Goal: Information Seeking & Learning: Understand process/instructions

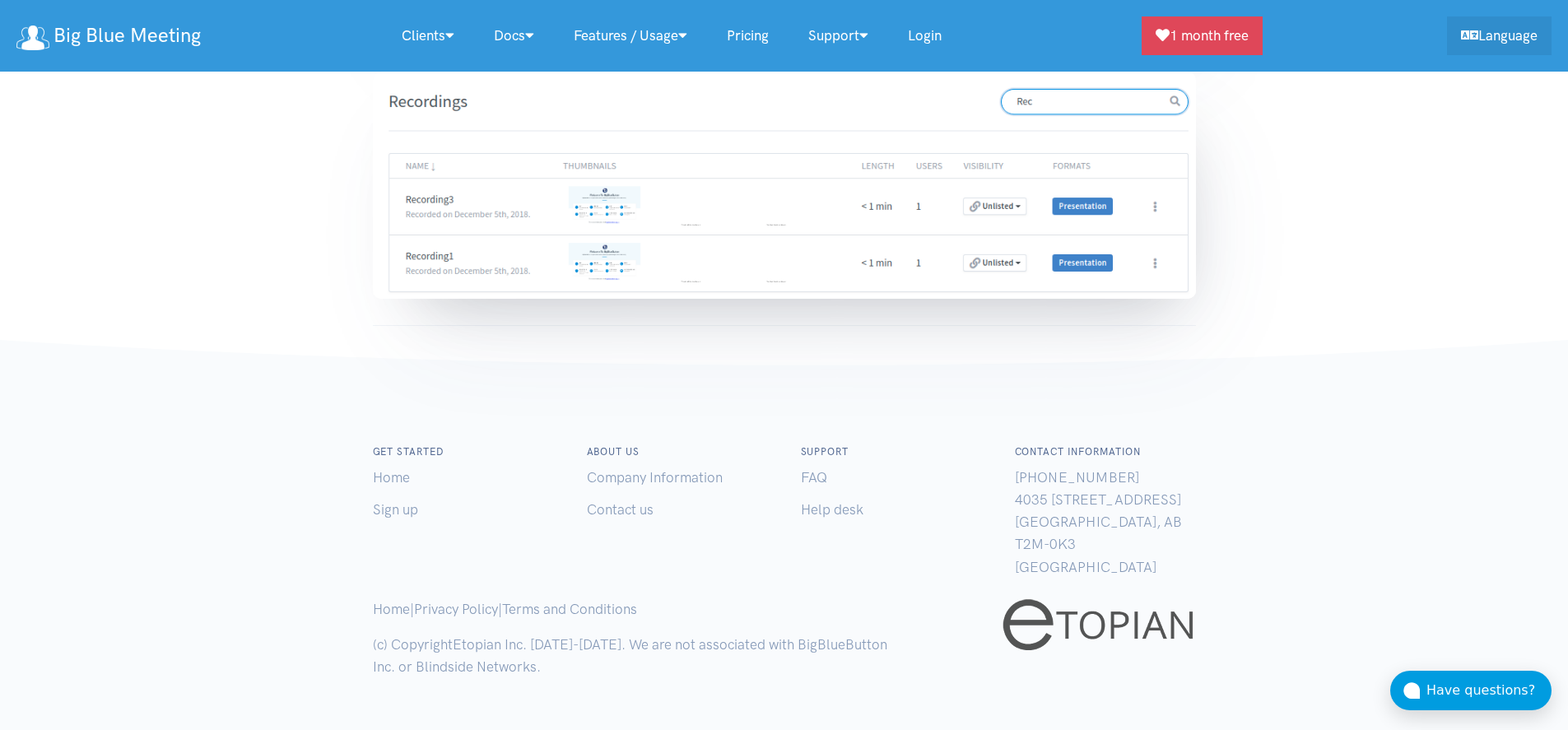
scroll to position [10312, 0]
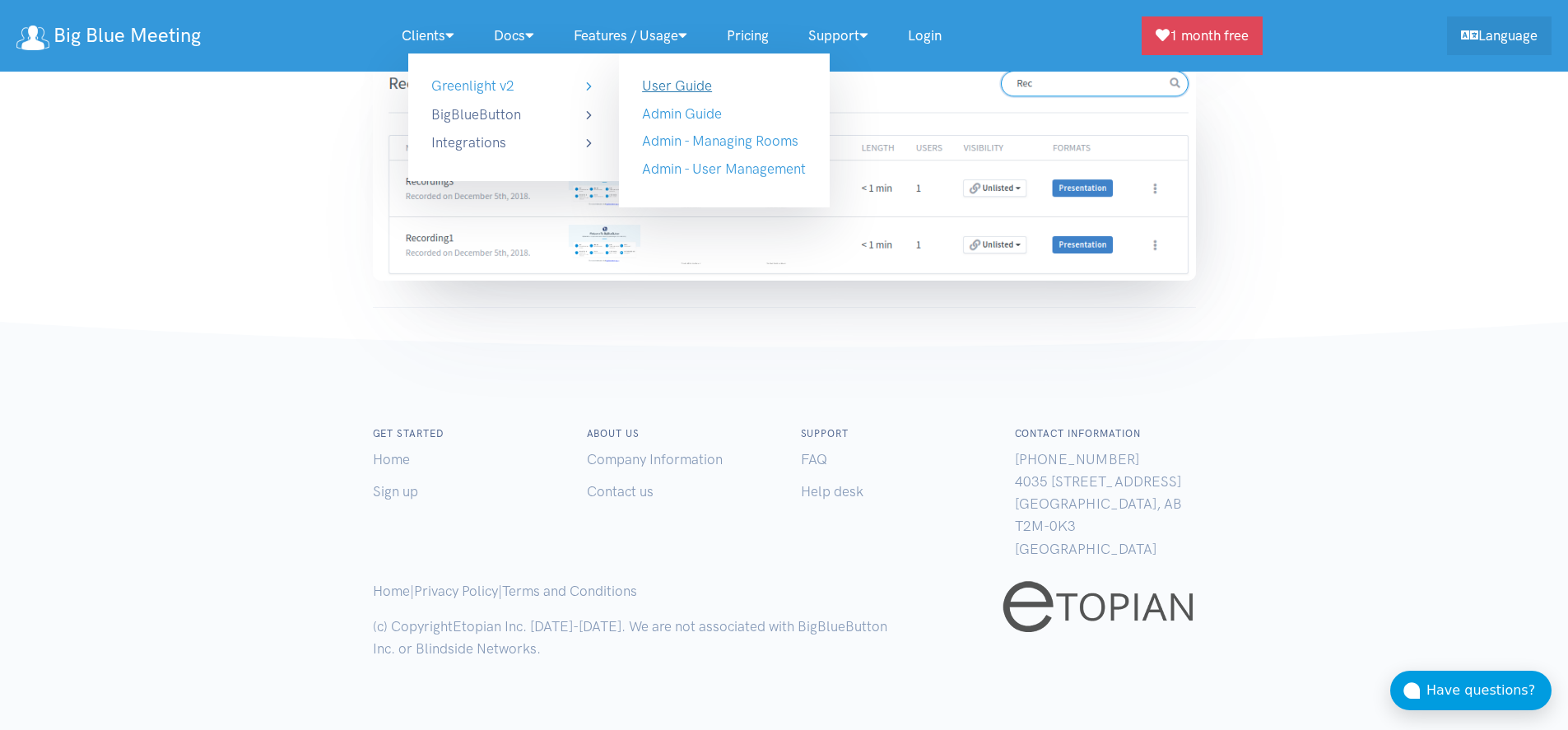
click at [707, 81] on link "User Guide" at bounding box center [677, 85] width 70 height 17
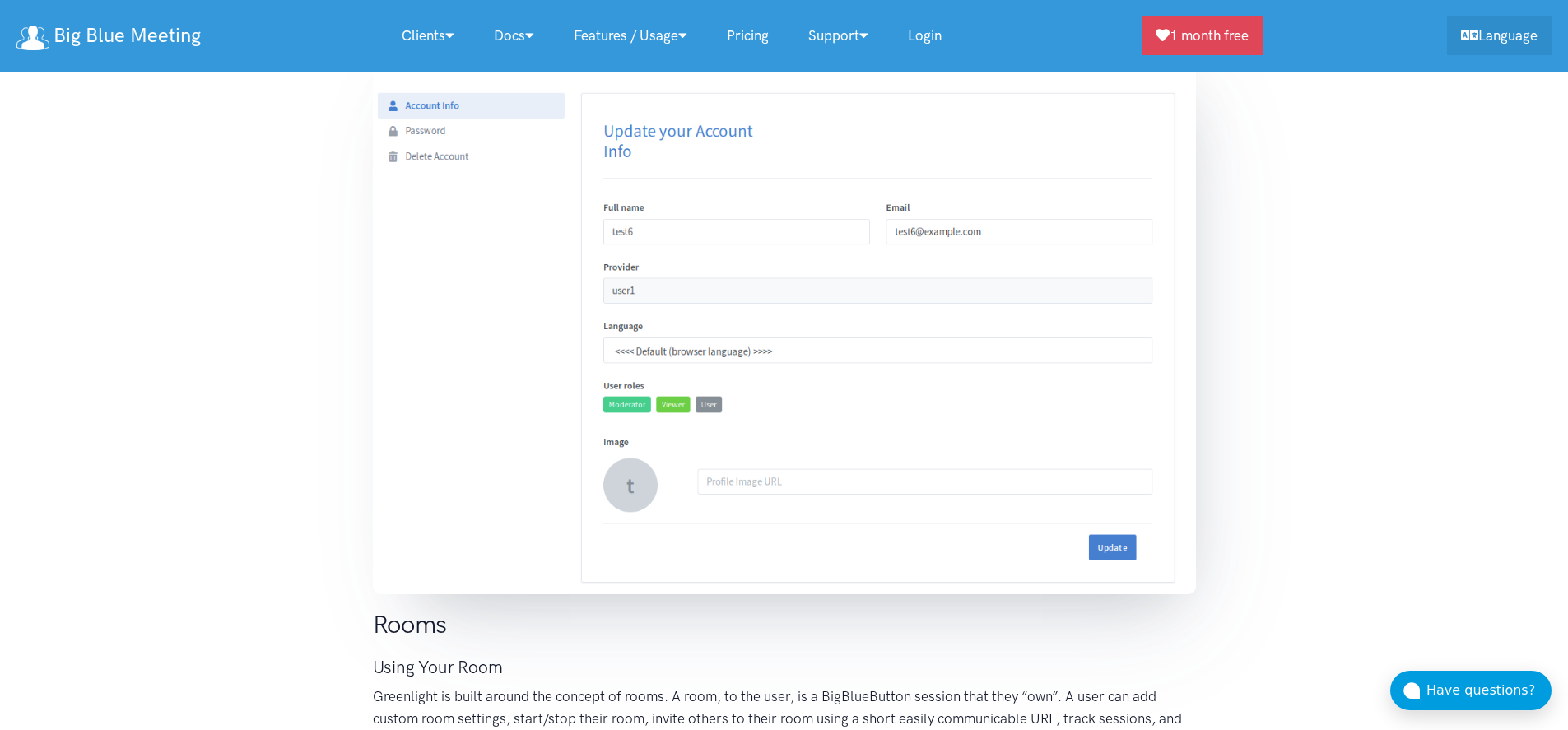
scroll to position [2937, 0]
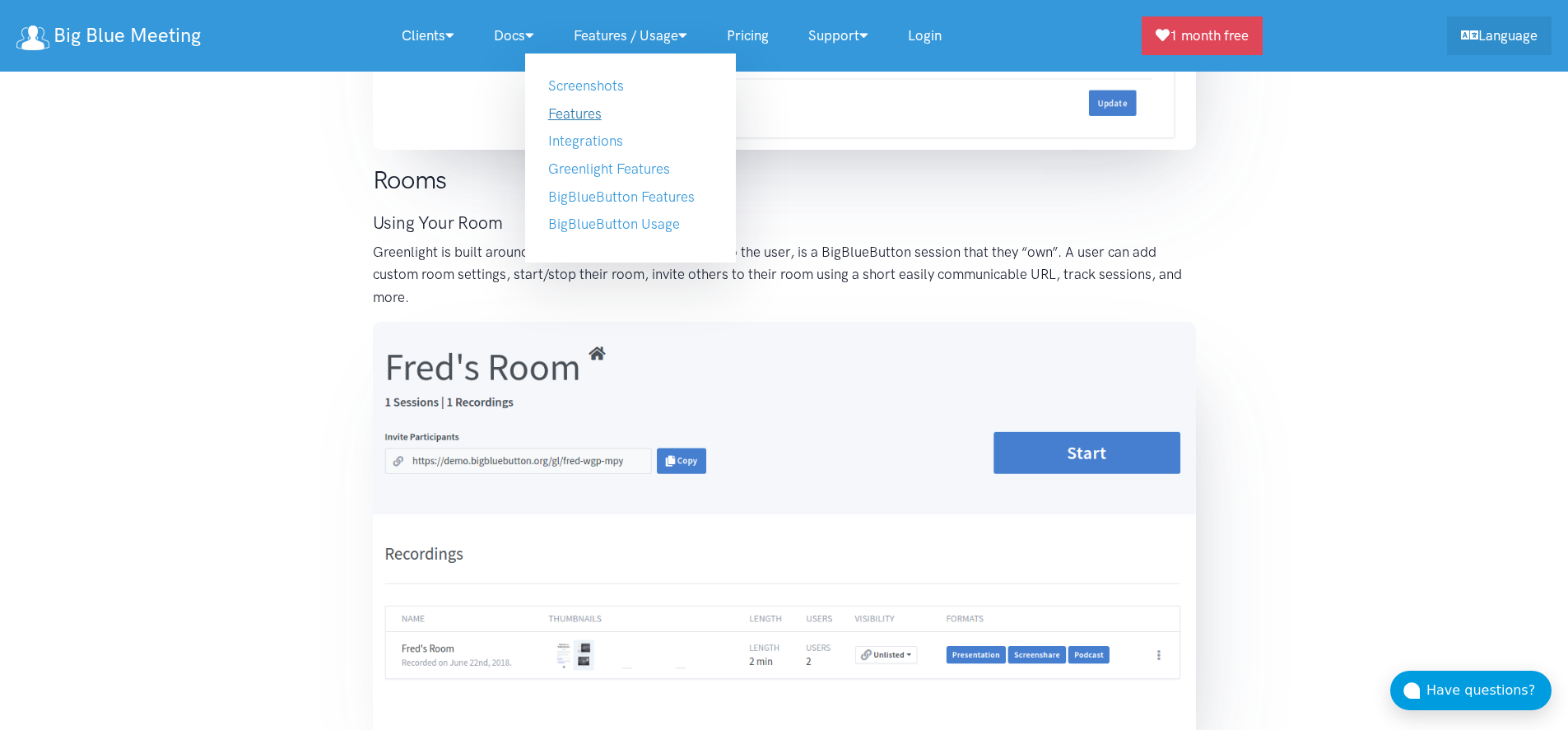
click at [595, 115] on link "Features" at bounding box center [575, 113] width 53 height 17
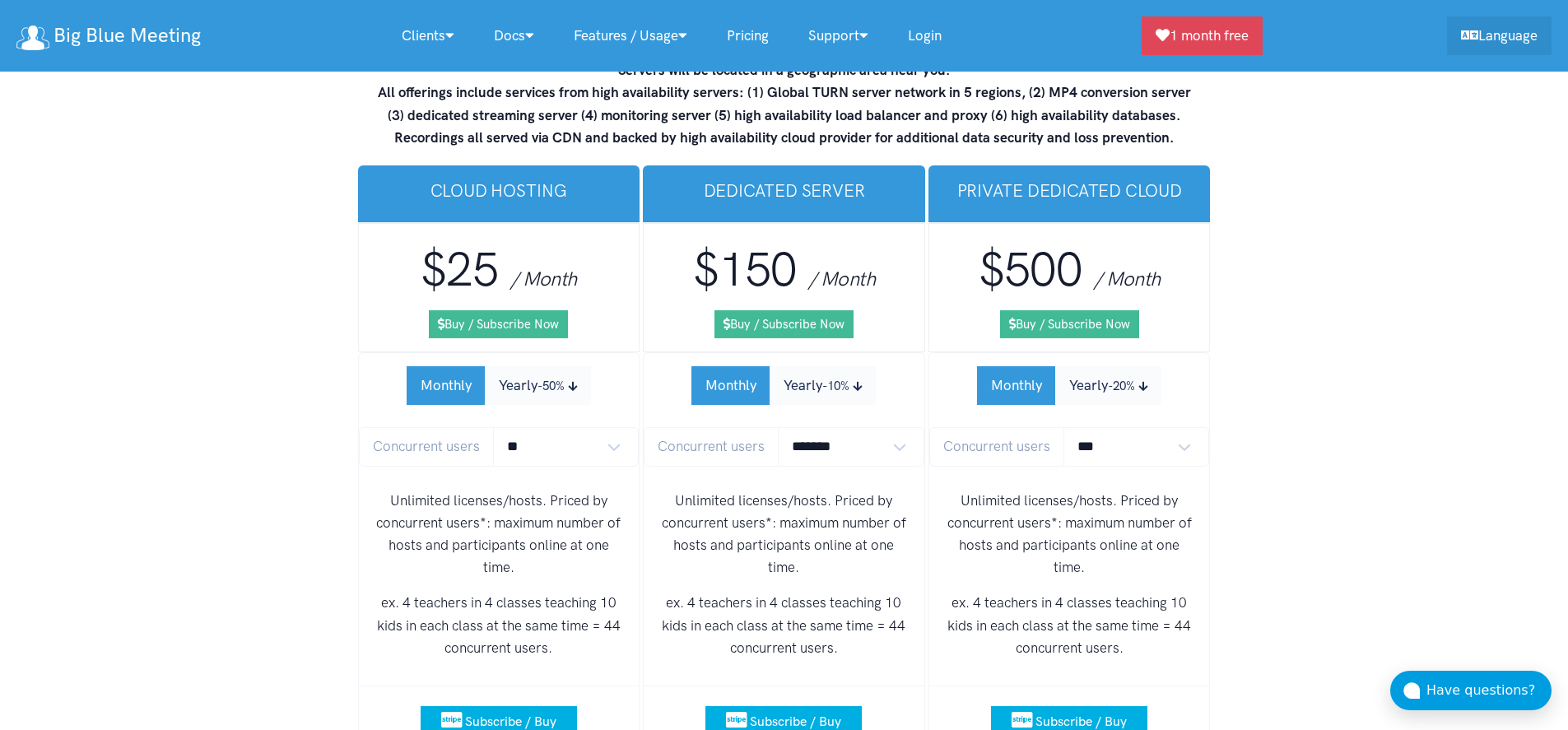
scroll to position [9858, 0]
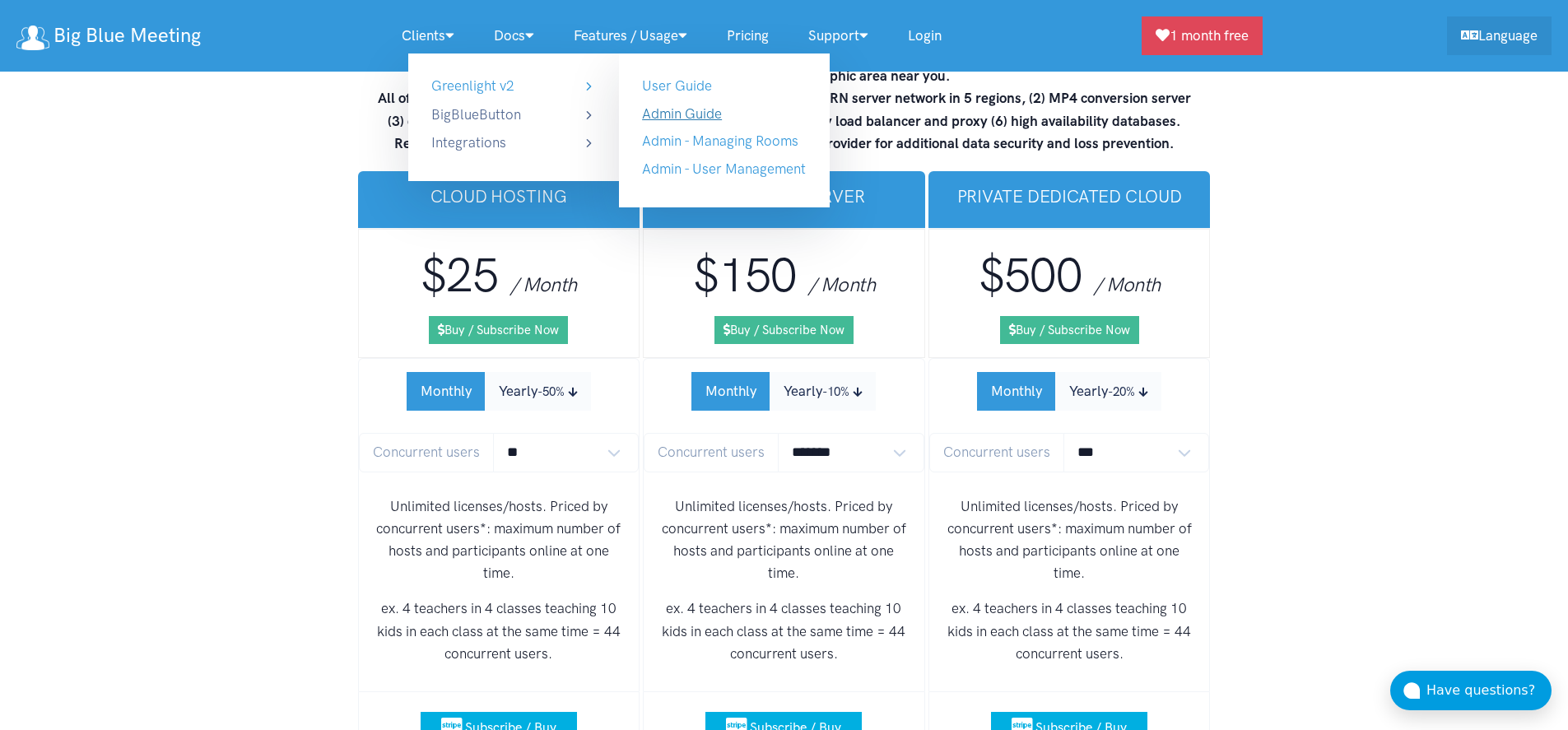
click at [703, 114] on link "Admin Guide" at bounding box center [681, 113] width 80 height 17
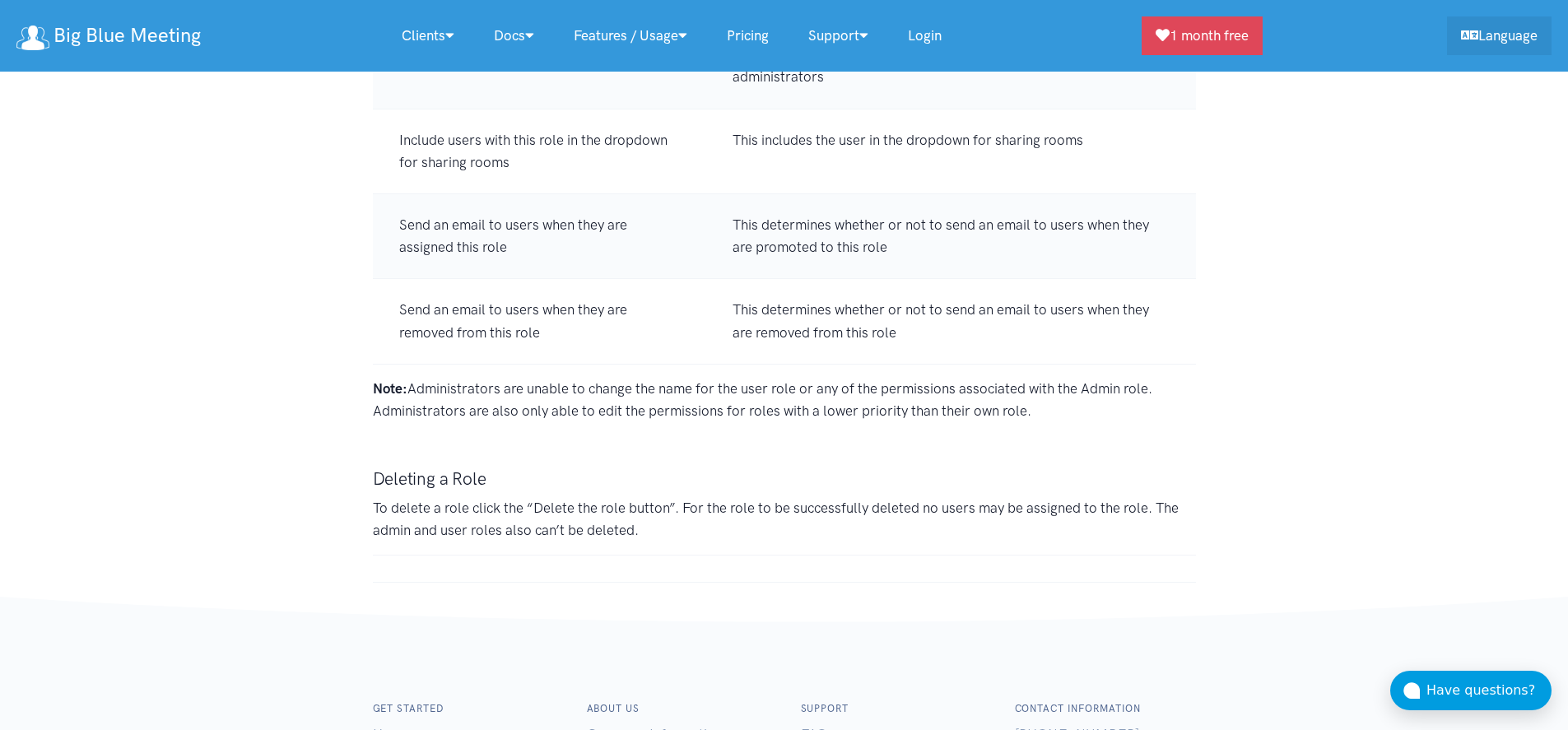
scroll to position [13239, 0]
